Goal: Task Accomplishment & Management: Use online tool/utility

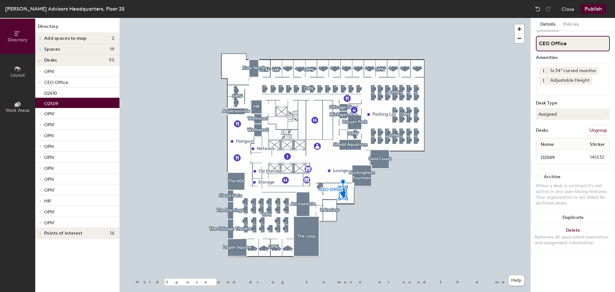
click at [555, 44] on input "CEO Office" at bounding box center [573, 43] width 74 height 15
type input "Non Reservable Office"
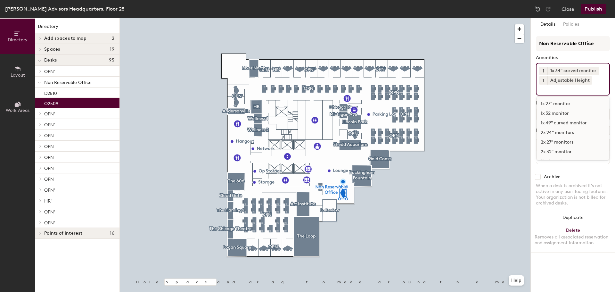
click at [590, 95] on div "1 1x 34" curved monitor 1 Adjustable Height 1x 27" monitor 1x 32 monitor 1x 49"…" at bounding box center [573, 79] width 74 height 33
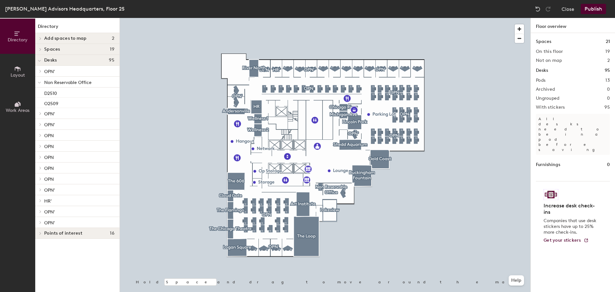
click at [588, 11] on button "Publish" at bounding box center [593, 9] width 25 height 10
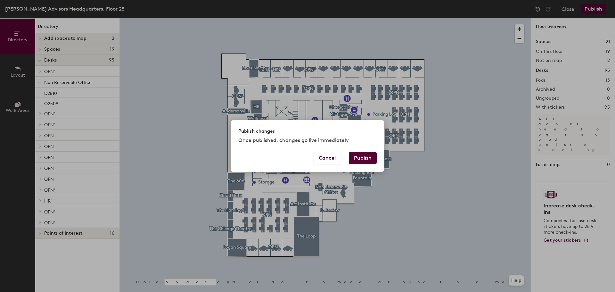
click at [364, 159] on button "Publish" at bounding box center [363, 158] width 28 height 12
